Goal: Task Accomplishment & Management: Complete application form

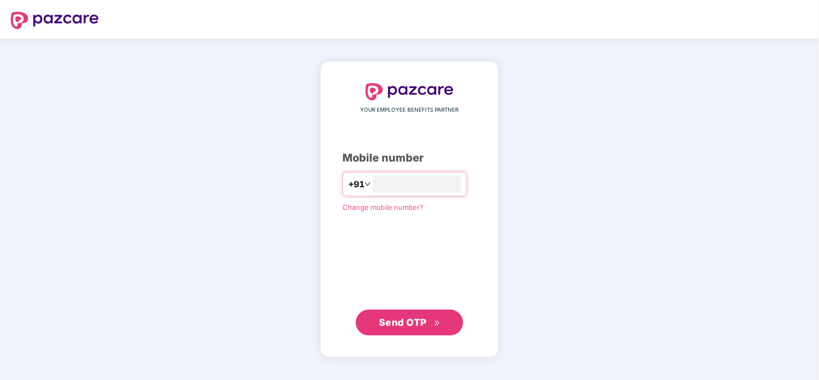
type input "**********"
click at [411, 324] on span "Send OTP" at bounding box center [403, 322] width 48 height 11
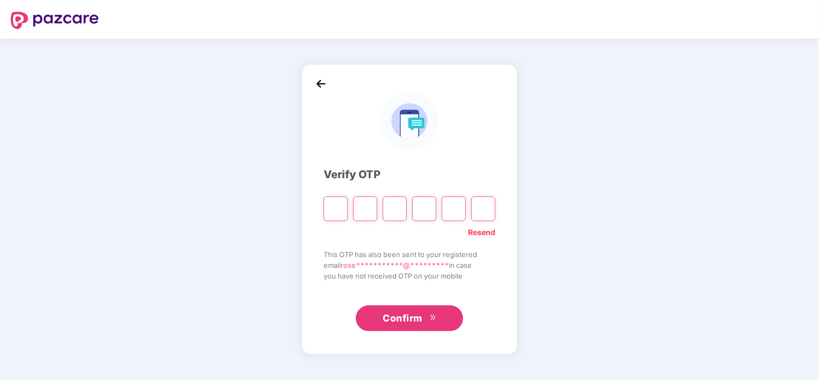
type input "*"
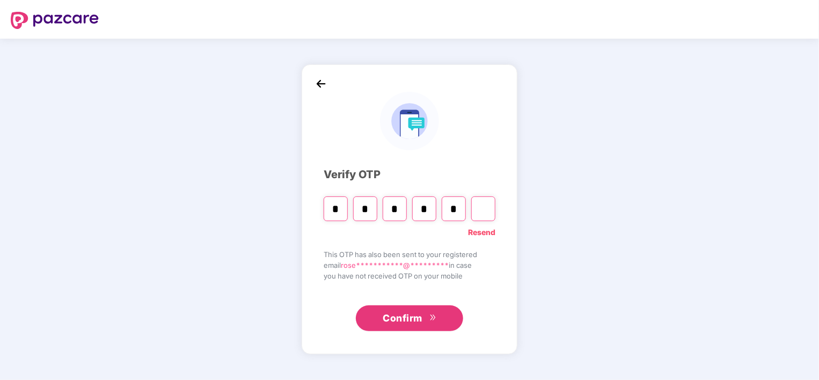
type input "*"
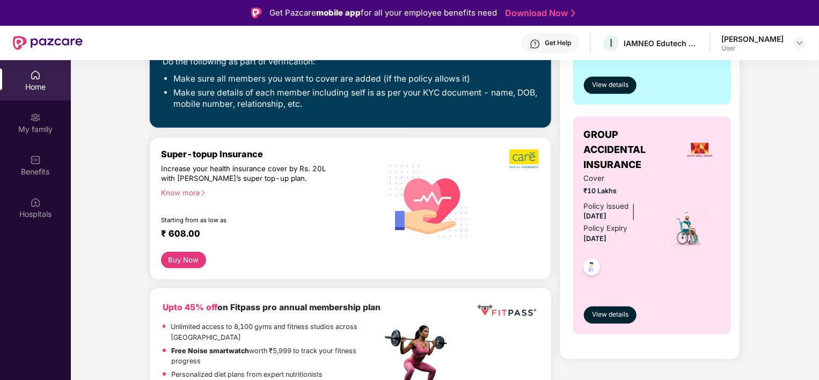
scroll to position [324, 0]
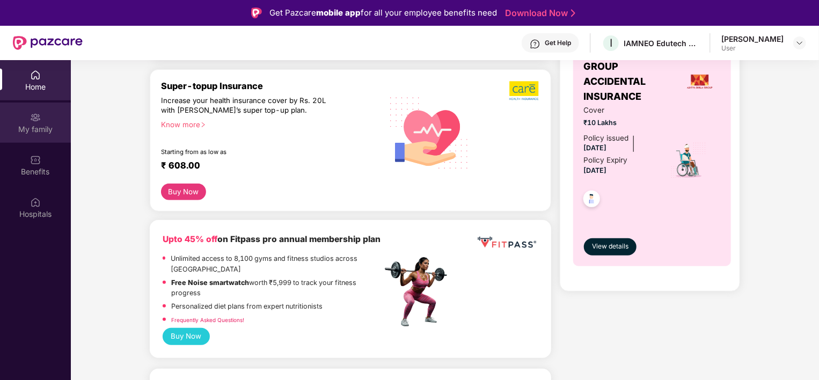
click at [50, 127] on div "My family" at bounding box center [35, 129] width 71 height 11
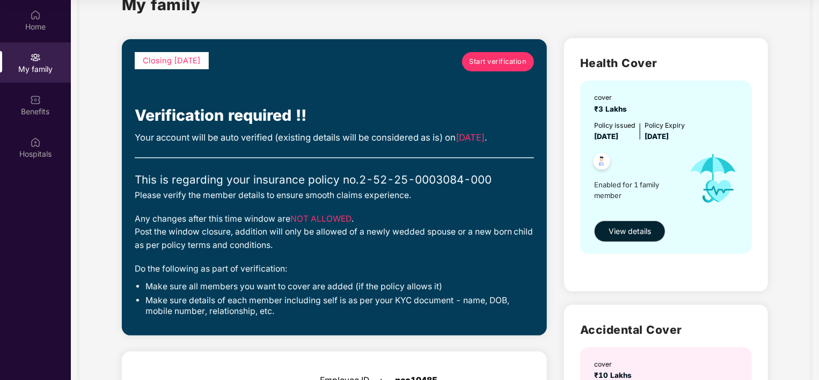
scroll to position [37, 0]
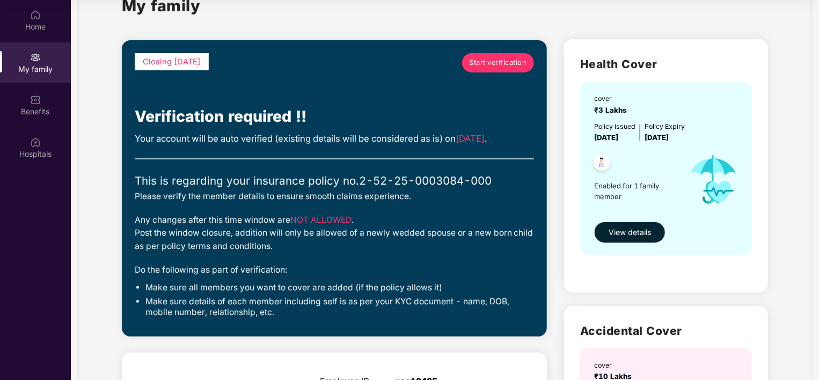
click at [638, 232] on span "View details" at bounding box center [630, 233] width 42 height 12
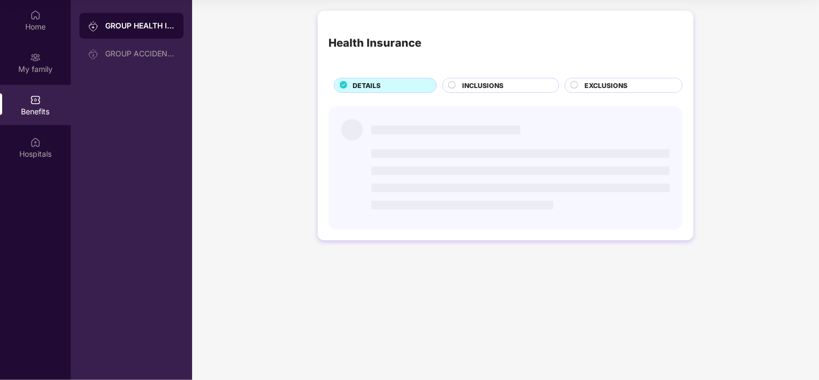
scroll to position [0, 0]
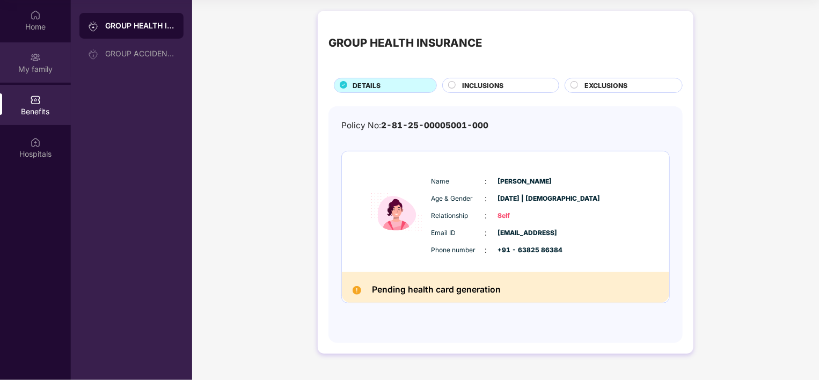
click at [26, 68] on div "My family" at bounding box center [35, 69] width 71 height 11
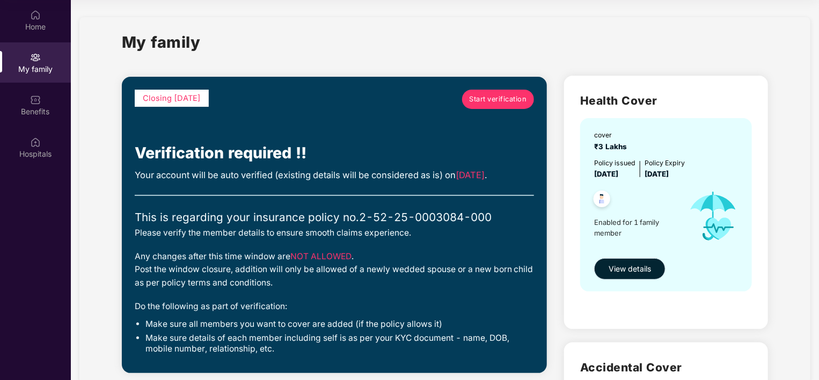
click at [629, 266] on span "View details" at bounding box center [630, 269] width 42 height 12
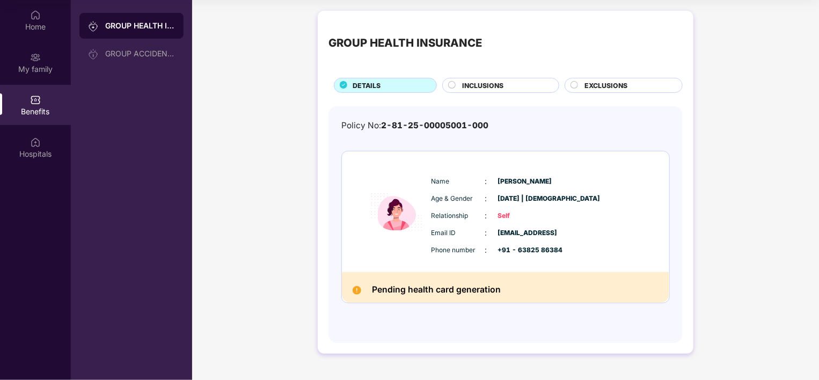
click at [578, 87] on icon at bounding box center [575, 85] width 8 height 8
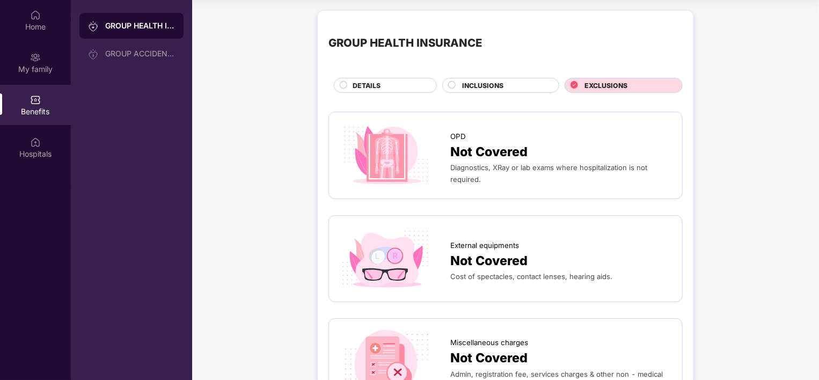
click at [450, 84] on circle at bounding box center [452, 85] width 7 height 7
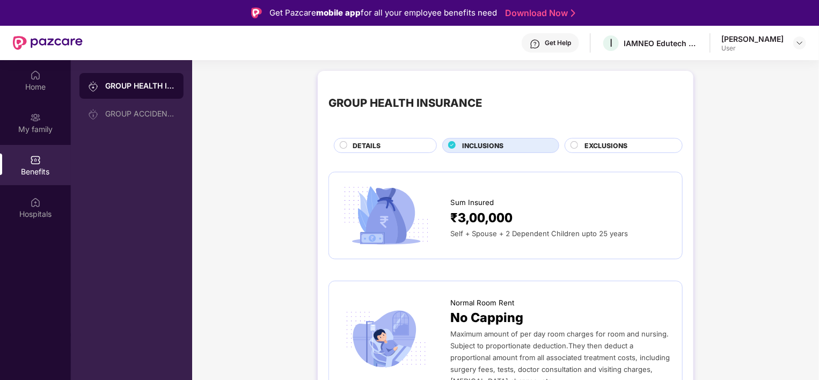
click at [340, 144] on circle at bounding box center [343, 145] width 7 height 7
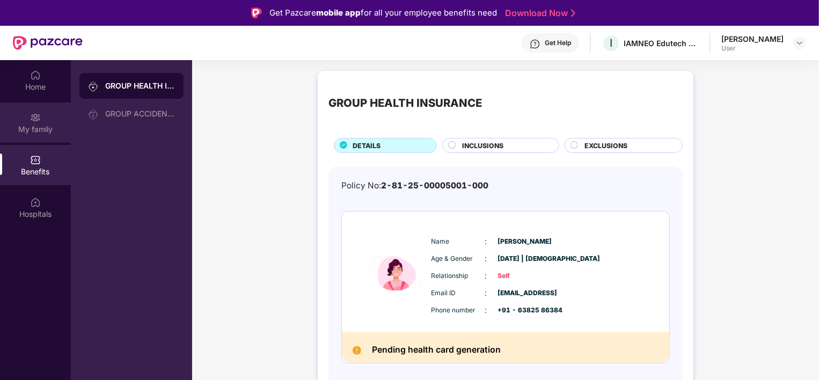
click at [32, 125] on div "My family" at bounding box center [35, 129] width 71 height 11
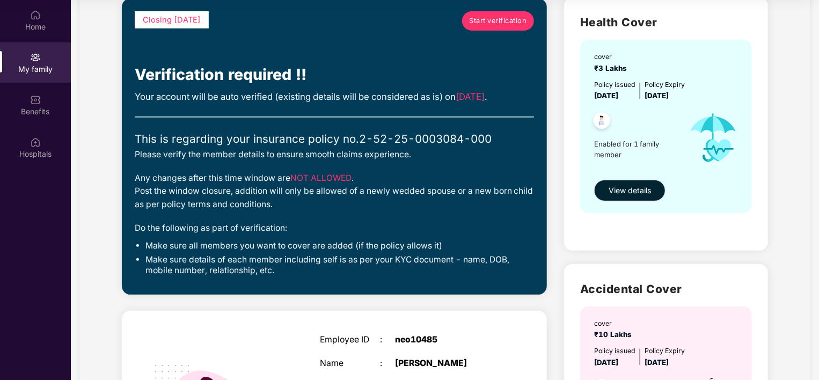
scroll to position [52, 0]
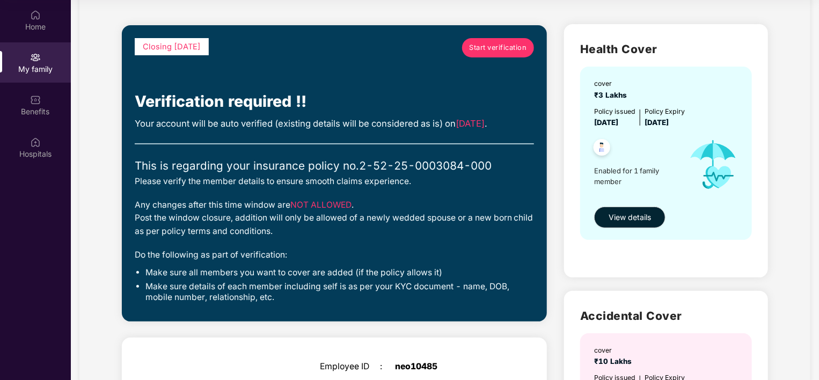
click at [485, 53] on span "Start verification" at bounding box center [498, 47] width 57 height 11
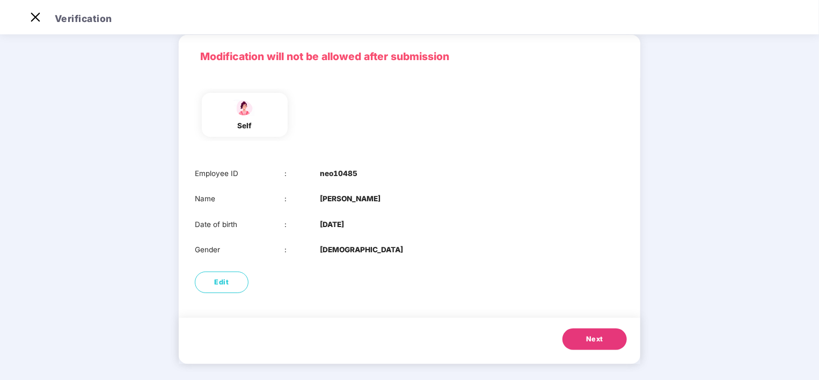
scroll to position [47, 0]
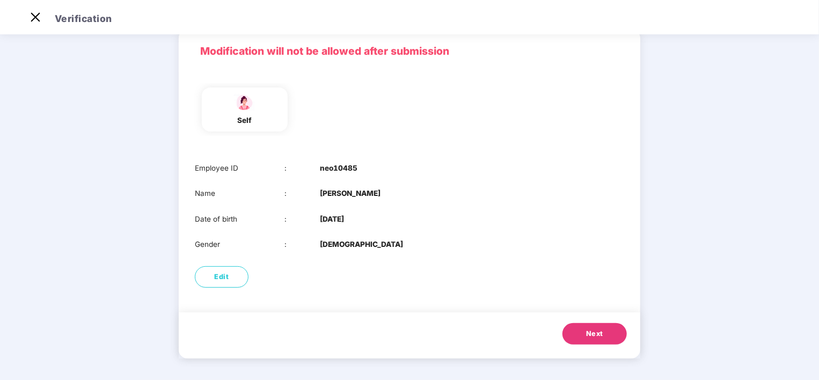
click at [720, 161] on main "01 Verify members 02 Review members 03 Submit Modification will not be allowed …" at bounding box center [409, 182] width 819 height 395
click at [603, 335] on button "Next" at bounding box center [595, 334] width 64 height 21
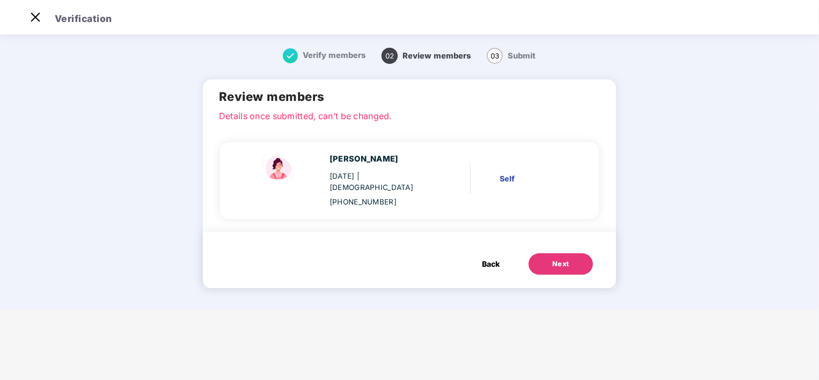
click at [560, 259] on div "Next" at bounding box center [560, 264] width 17 height 11
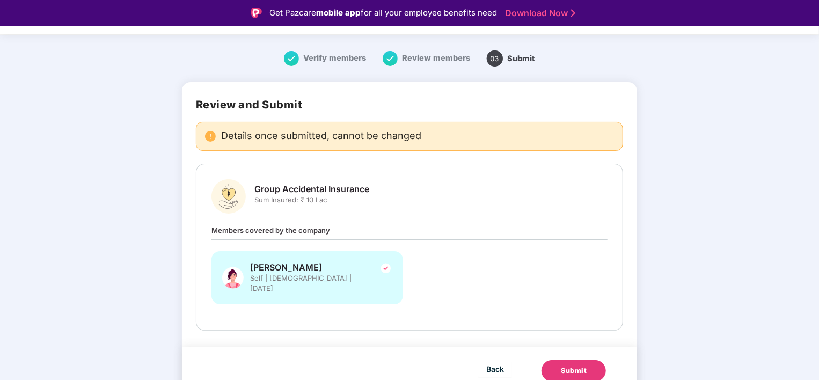
scroll to position [6, 0]
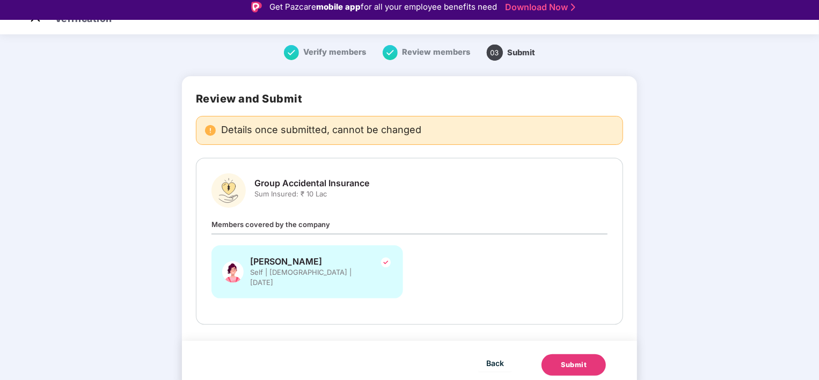
click at [579, 360] on div "Submit" at bounding box center [574, 365] width 26 height 11
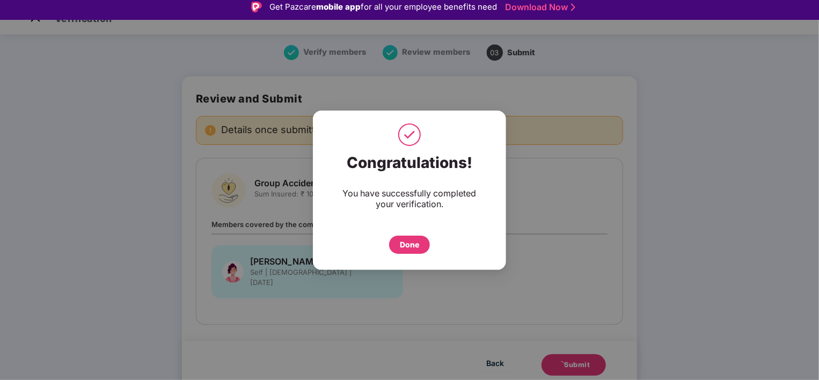
click at [413, 243] on div "Done" at bounding box center [409, 245] width 19 height 12
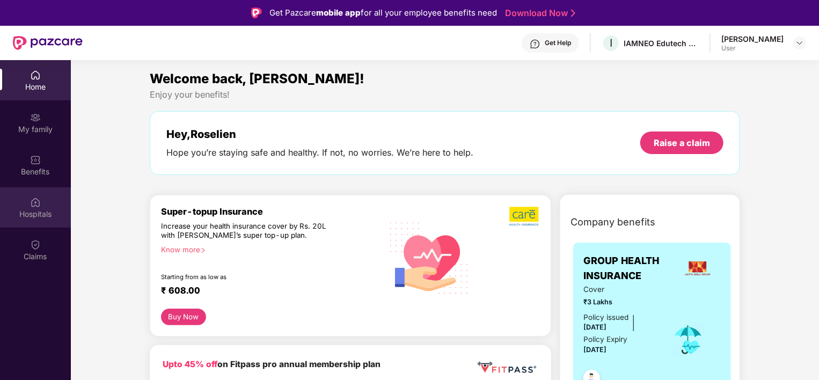
click at [41, 206] on div "Hospitals" at bounding box center [35, 207] width 71 height 40
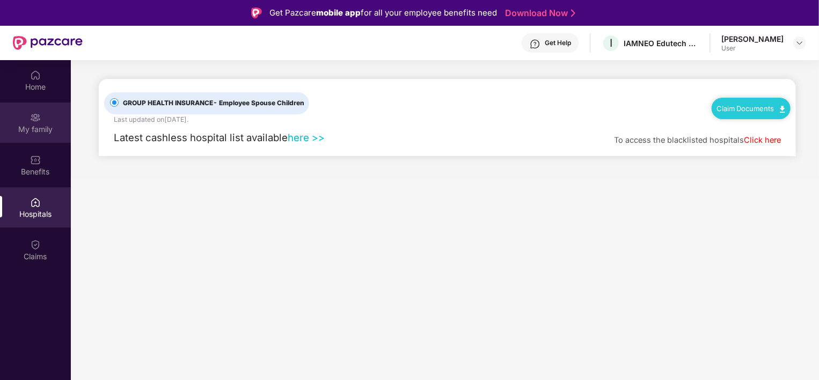
click at [37, 118] on img at bounding box center [35, 117] width 11 height 11
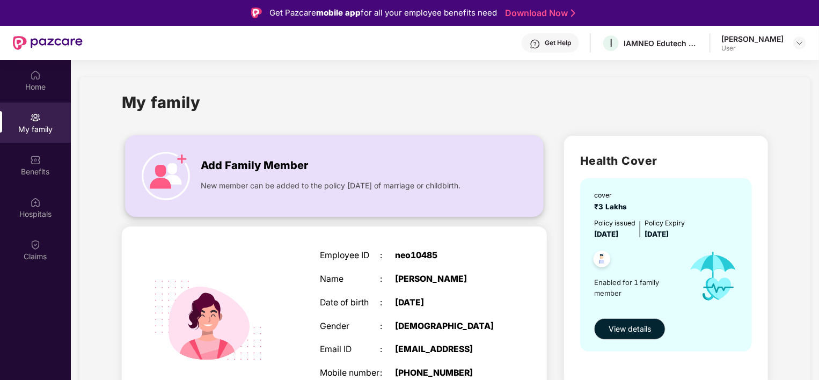
click at [183, 152] on img at bounding box center [166, 176] width 48 height 48
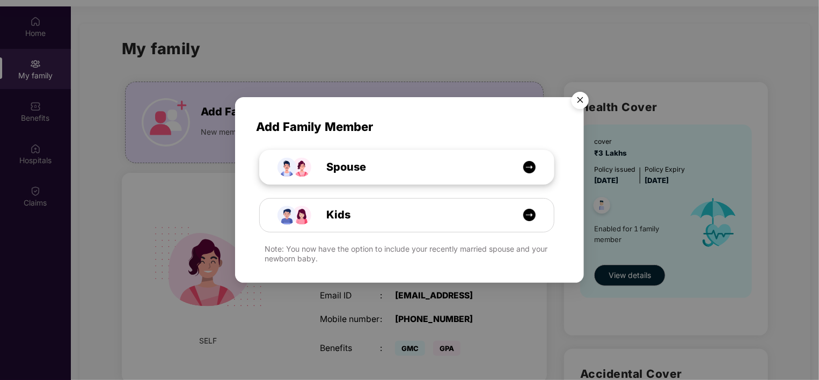
scroll to position [54, 0]
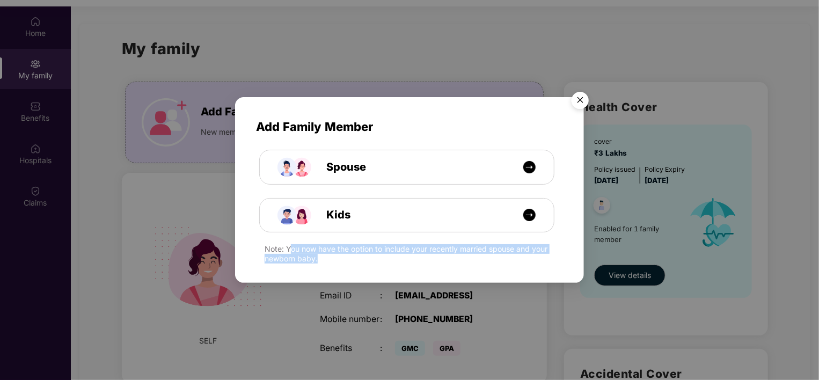
drag, startPoint x: 289, startPoint y: 249, endPoint x: 336, endPoint y: 258, distance: 47.6
click at [336, 258] on div "Note: You now have the option to include your recently married spouse and your …" at bounding box center [414, 253] width 298 height 19
click at [580, 93] on img "Close" at bounding box center [580, 102] width 30 height 30
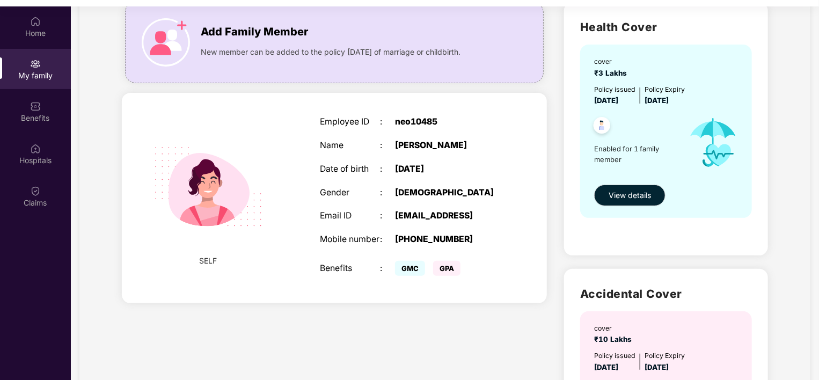
scroll to position [79, 0]
click at [180, 26] on img at bounding box center [166, 43] width 48 height 48
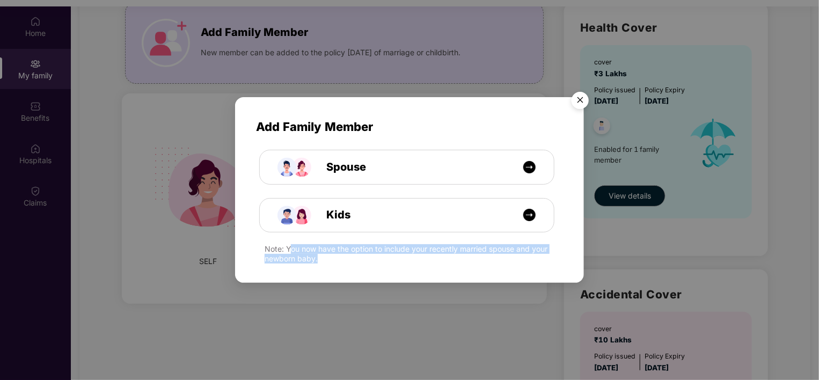
click at [579, 99] on img "Close" at bounding box center [580, 102] width 30 height 30
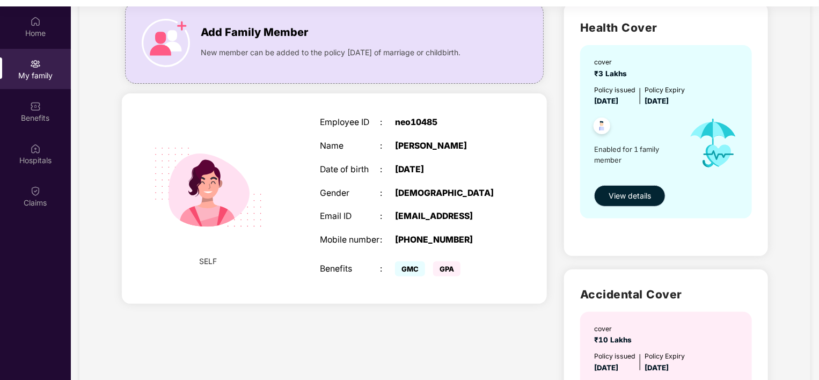
click at [632, 193] on span "View details" at bounding box center [630, 196] width 42 height 12
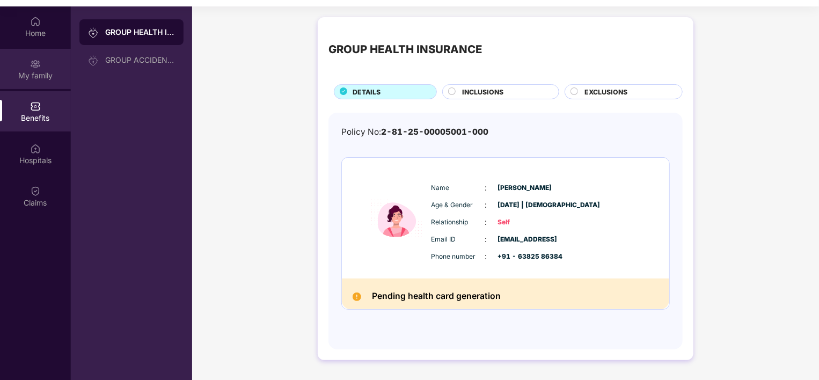
click at [26, 69] on div "My family" at bounding box center [35, 69] width 71 height 40
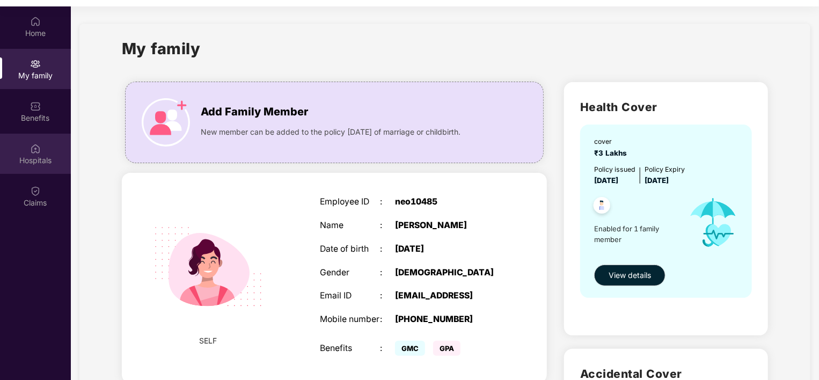
click at [39, 153] on img at bounding box center [35, 148] width 11 height 11
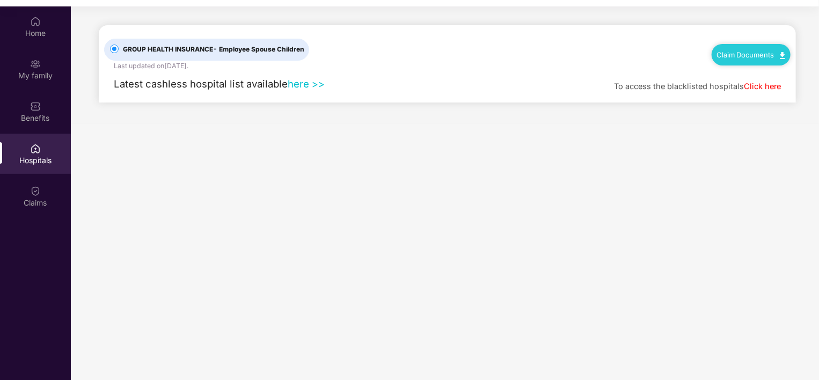
click at [307, 87] on link "here >>" at bounding box center [306, 84] width 37 height 12
